Goal: Book appointment/travel/reservation

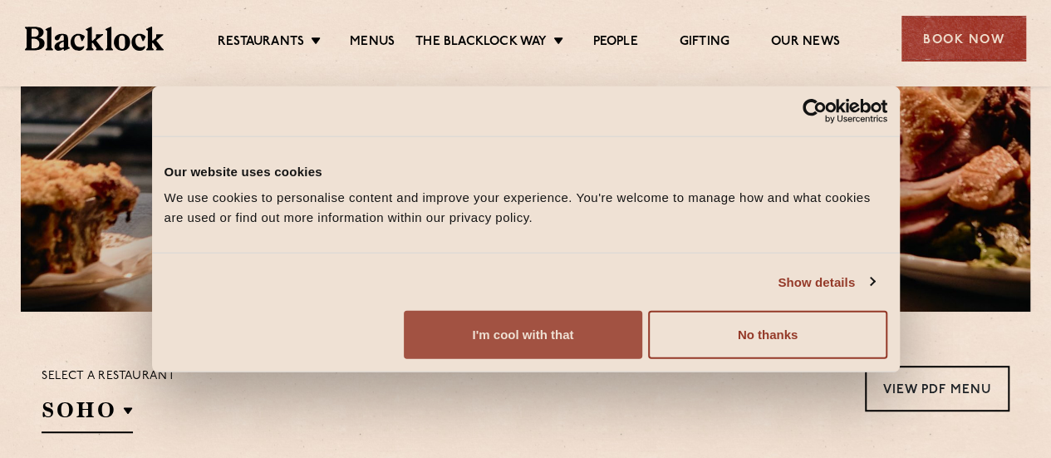
click at [642, 335] on button "I'm cool with that" at bounding box center [523, 335] width 239 height 48
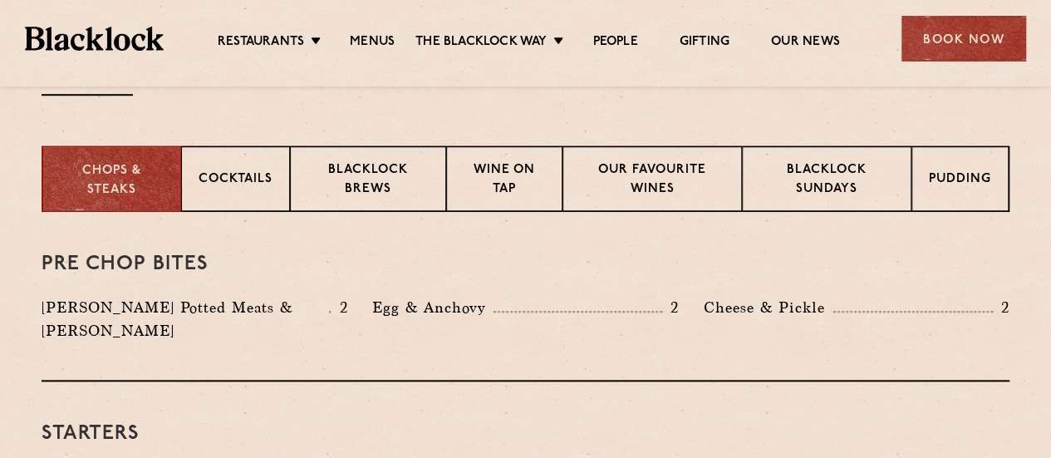
scroll to position [635, 0]
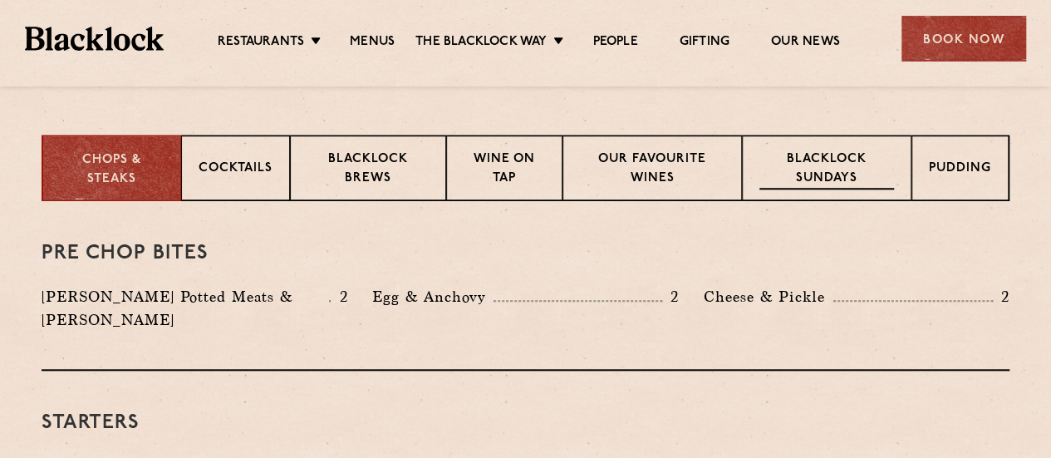
click at [873, 159] on p "Blacklock Sundays" at bounding box center [827, 169] width 135 height 39
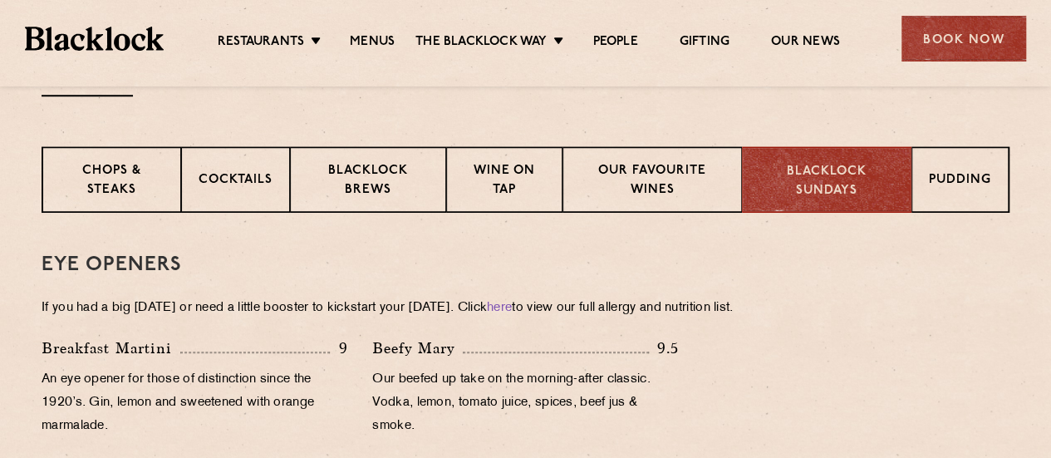
scroll to position [510, 0]
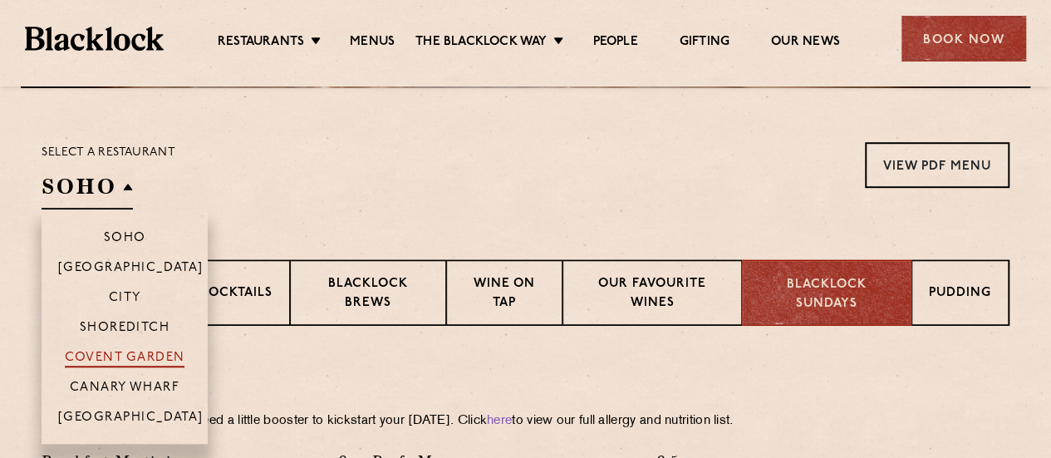
click at [142, 358] on p "Covent Garden" at bounding box center [125, 359] width 121 height 17
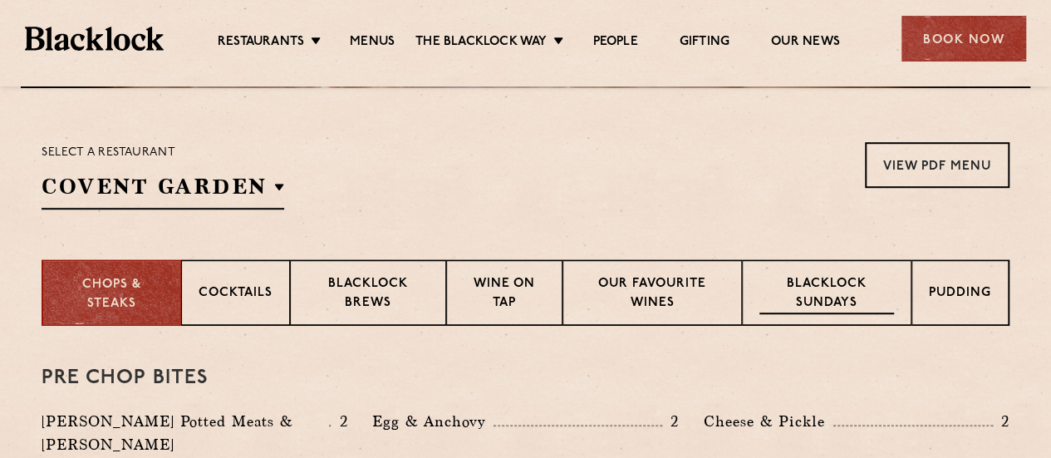
click at [815, 285] on p "Blacklock Sundays" at bounding box center [827, 294] width 135 height 39
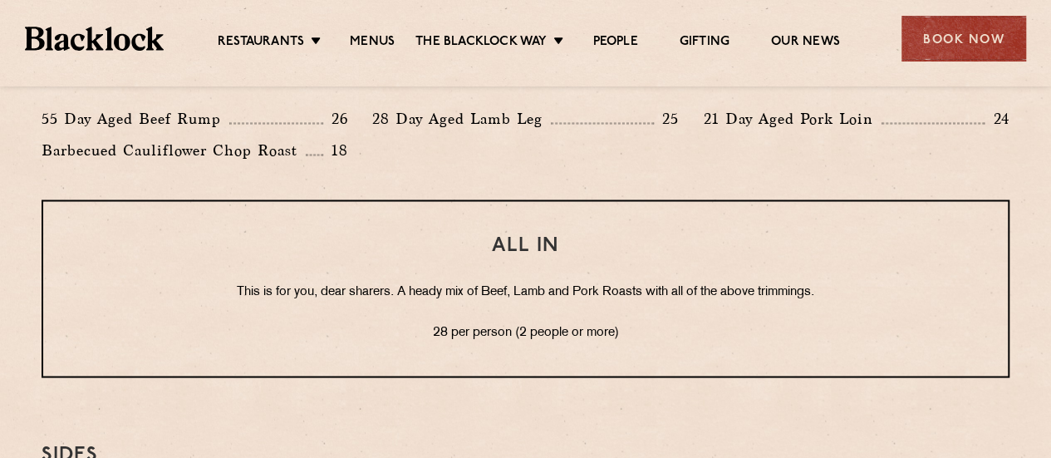
scroll to position [1381, 0]
click at [982, 30] on div "Book Now" at bounding box center [964, 39] width 125 height 46
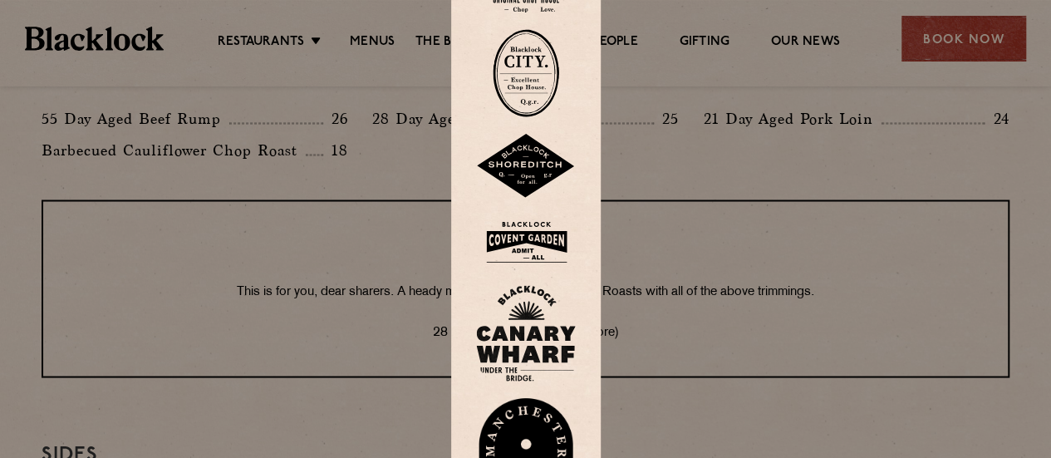
click at [534, 244] on img at bounding box center [526, 242] width 100 height 54
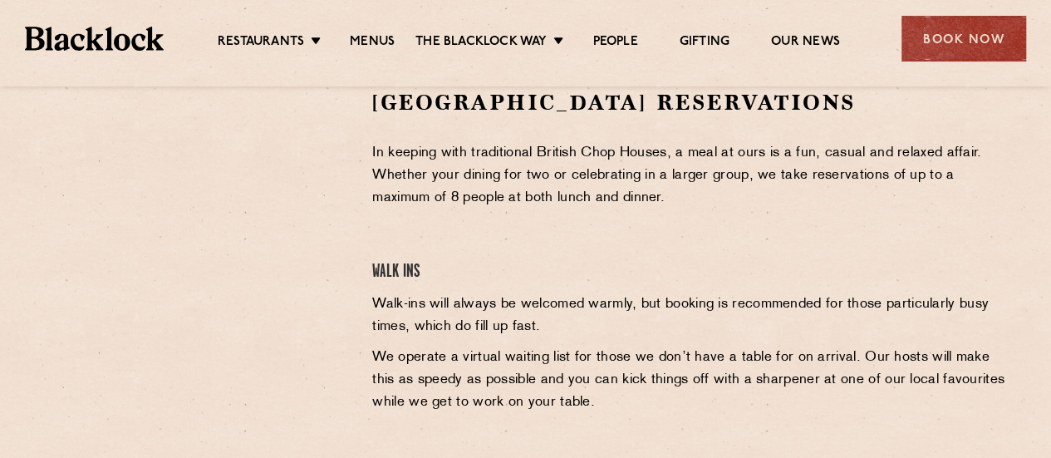
scroll to position [509, 0]
